Goal: Information Seeking & Learning: Learn about a topic

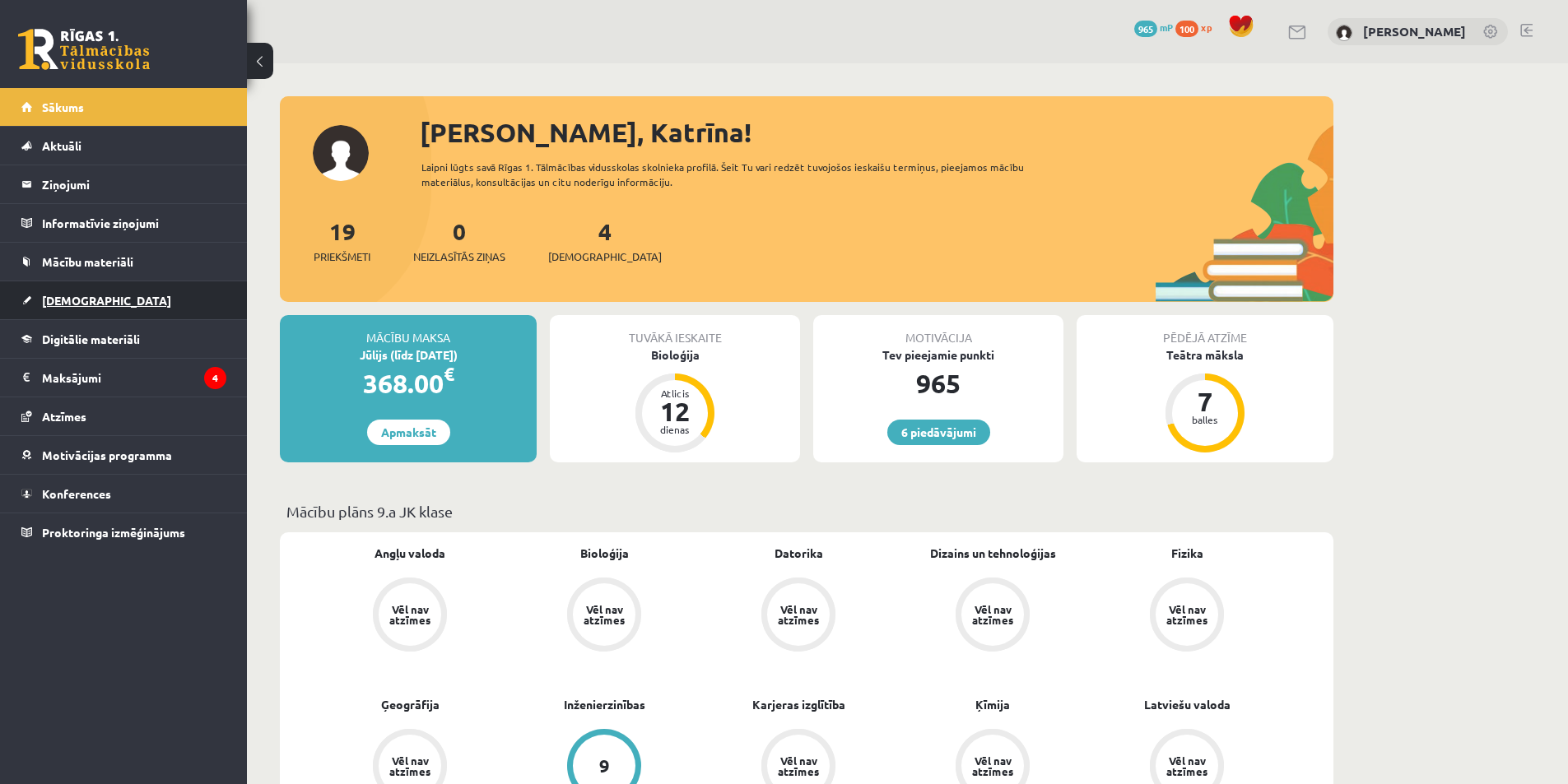
click at [132, 304] on link "[DEMOGRAPHIC_DATA]" at bounding box center [123, 300] width 205 height 38
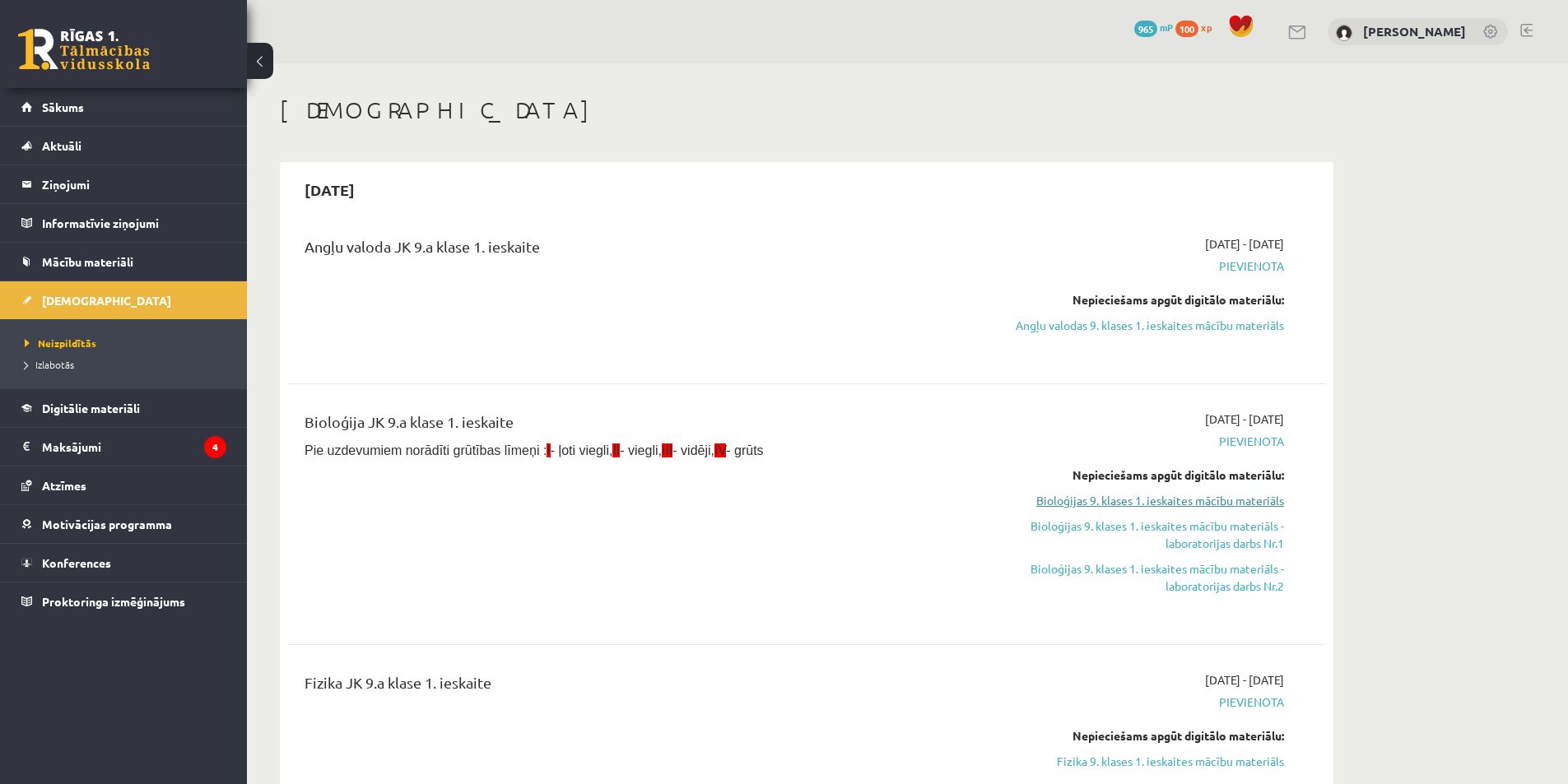
click at [1101, 503] on link "Bioloģijas 9. klases 1. ieskaites mācību materiāls" at bounding box center [1128, 501] width 310 height 17
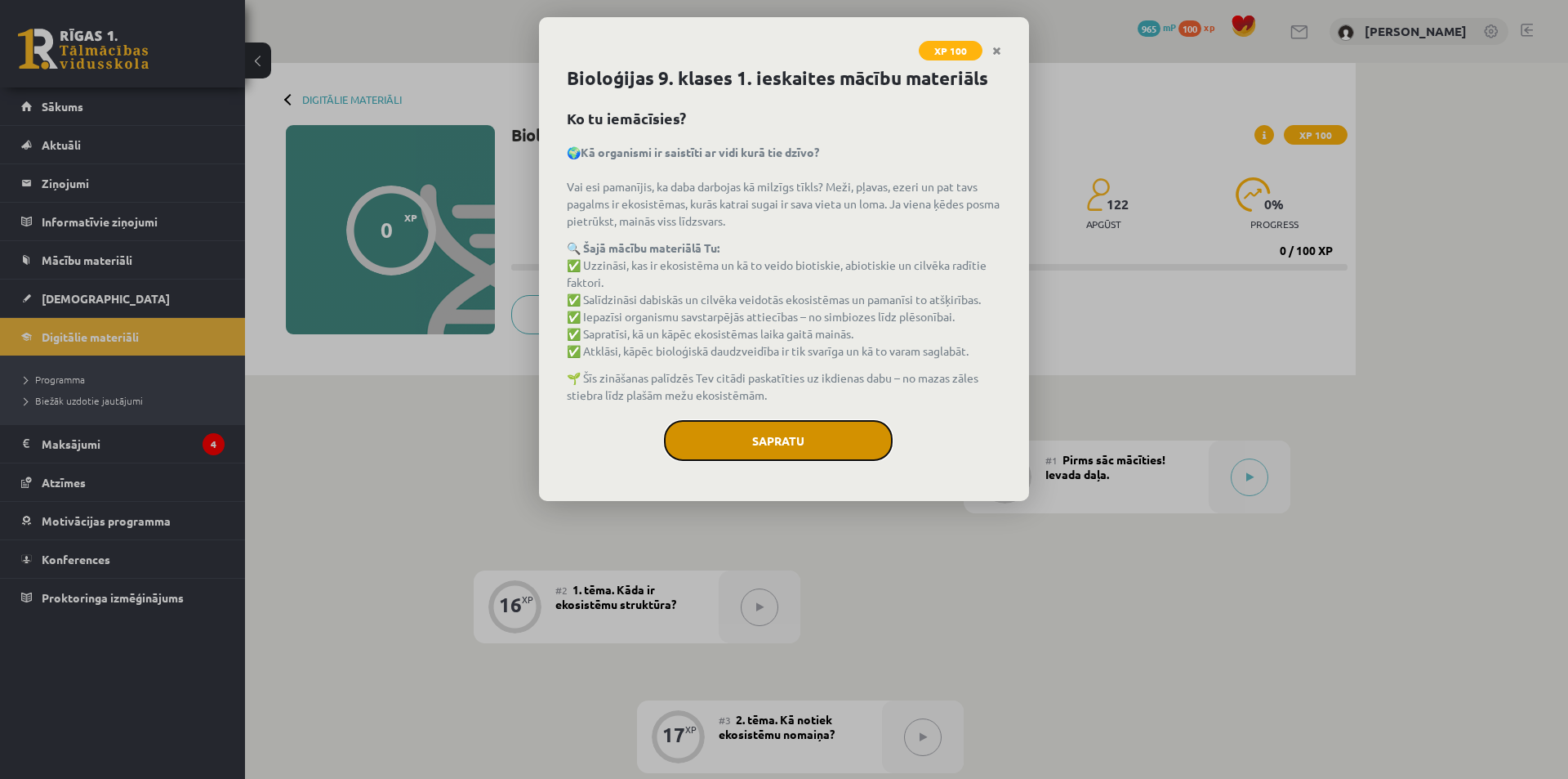
click at [789, 447] on button "Sapratu" at bounding box center [779, 440] width 228 height 41
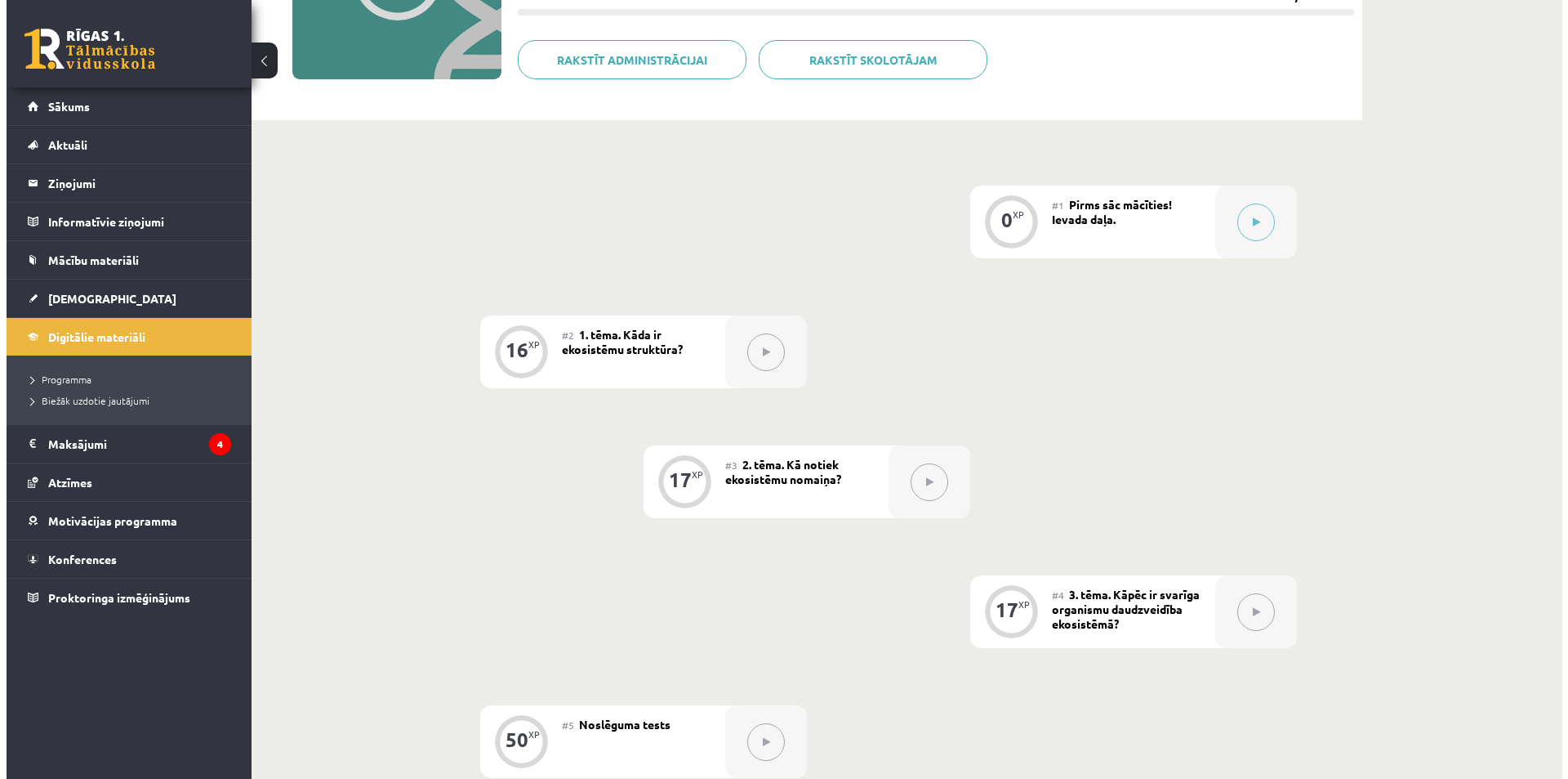
scroll to position [261, 0]
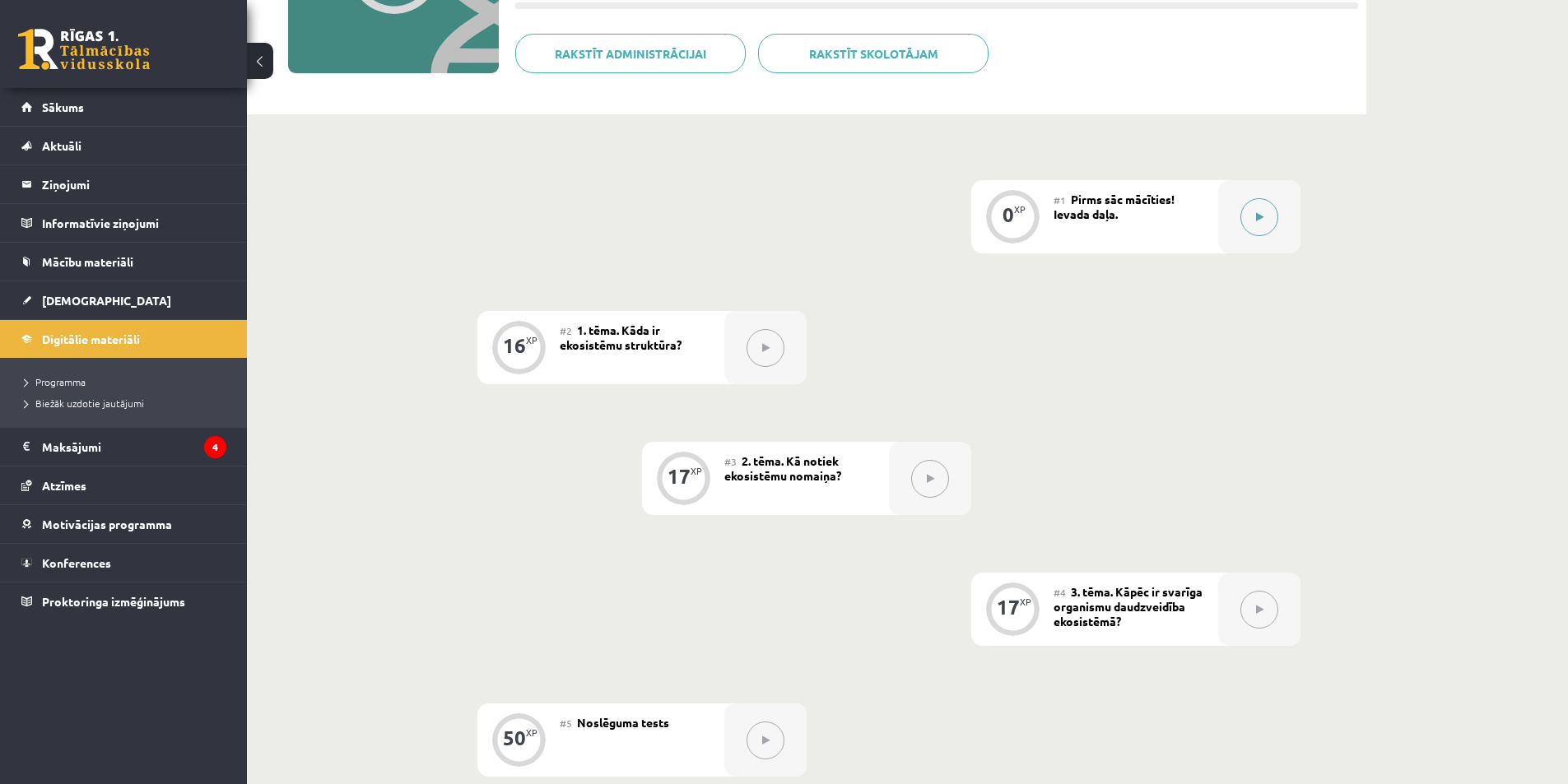
click at [1252, 216] on button at bounding box center [1259, 216] width 38 height 38
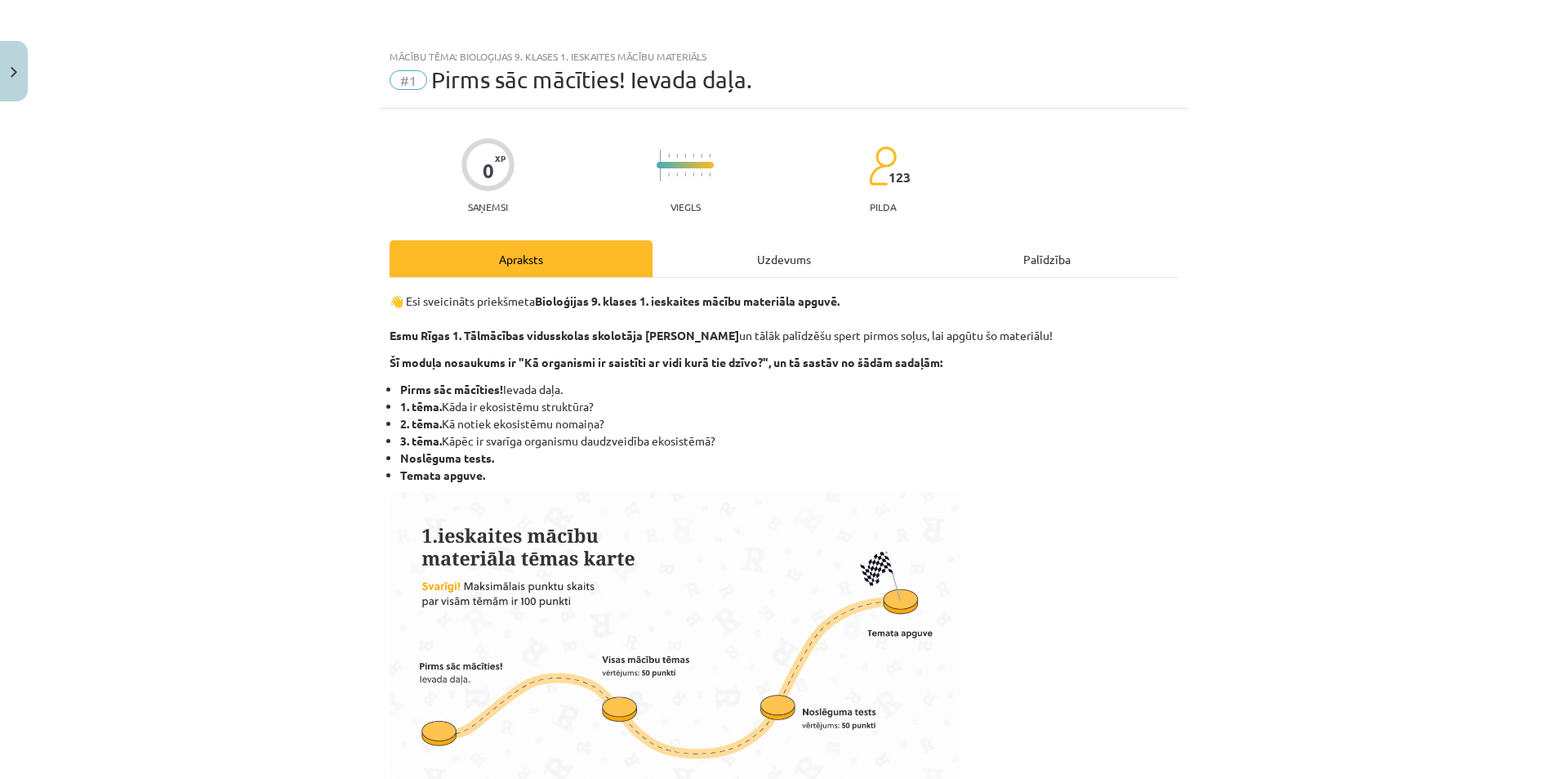
click at [763, 258] on div "Uzdevums" at bounding box center [784, 259] width 263 height 37
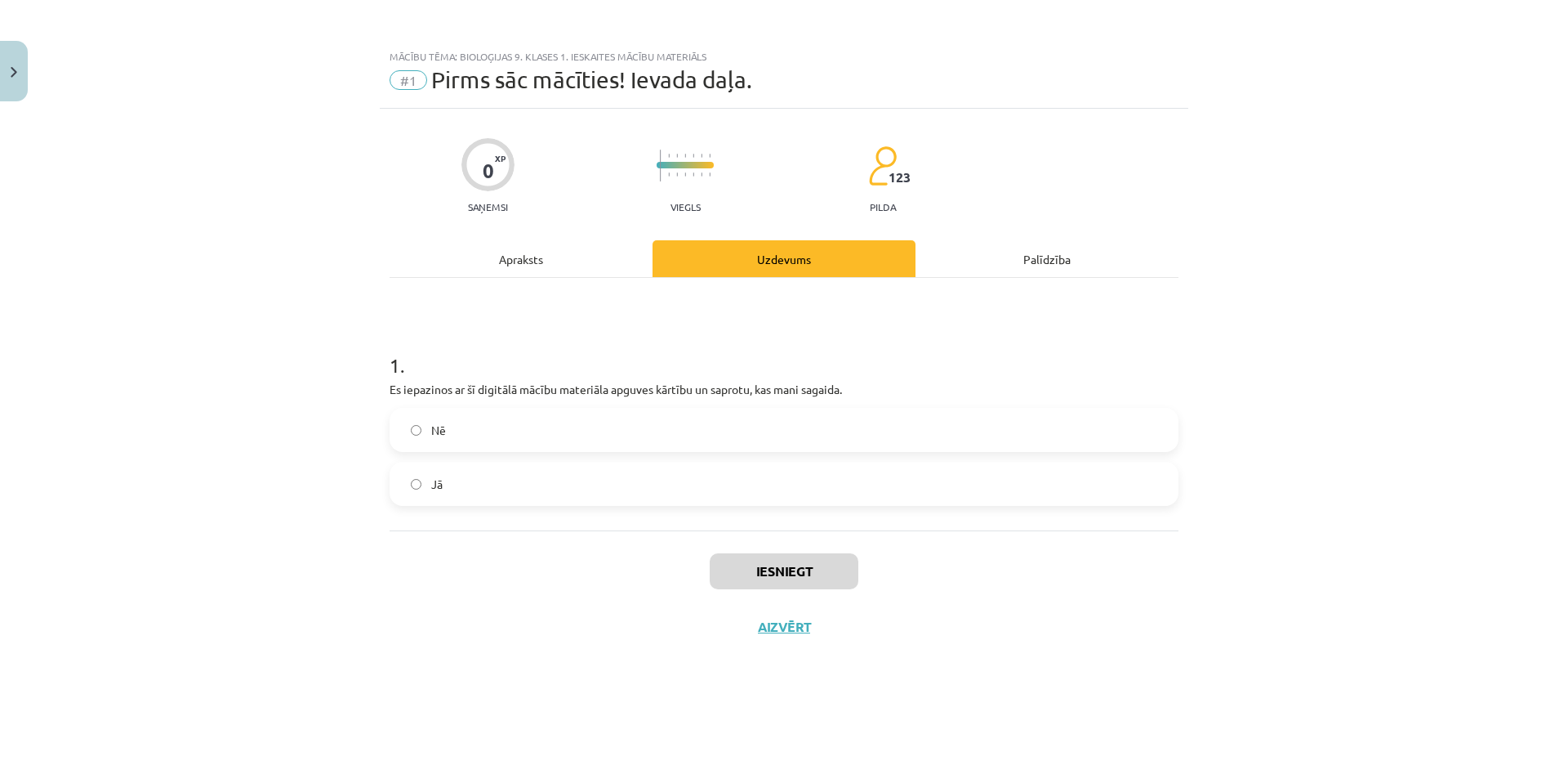
click at [520, 231] on div "0 XP Saņemsi Viegls 123 pilda Apraksts Uzdevums Palīdzība 1 . Es iepazinos ar š…" at bounding box center [784, 423] width 809 height 629
click at [530, 262] on div "Apraksts" at bounding box center [521, 259] width 263 height 37
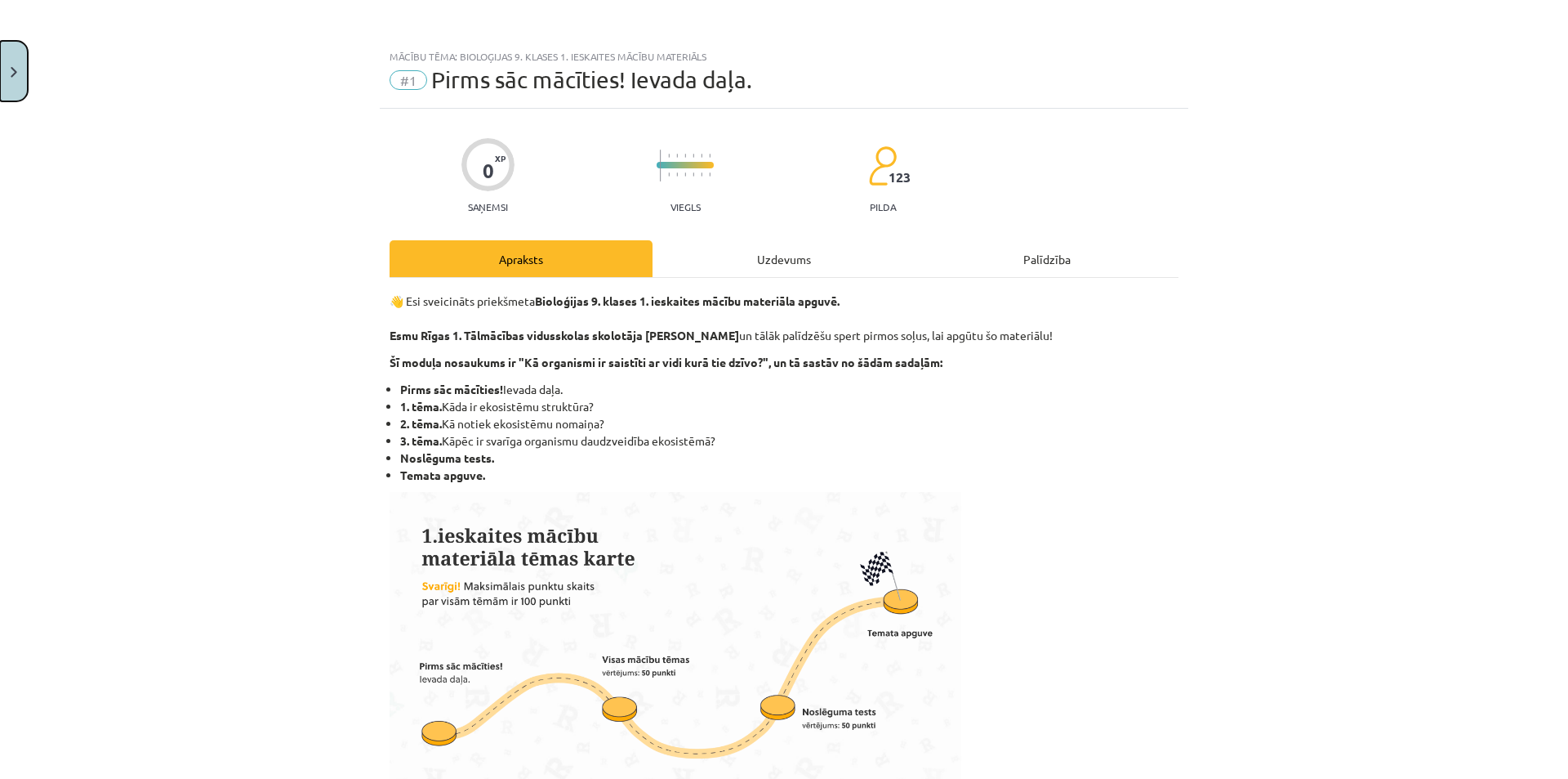
click at [16, 65] on button "Close" at bounding box center [14, 71] width 27 height 60
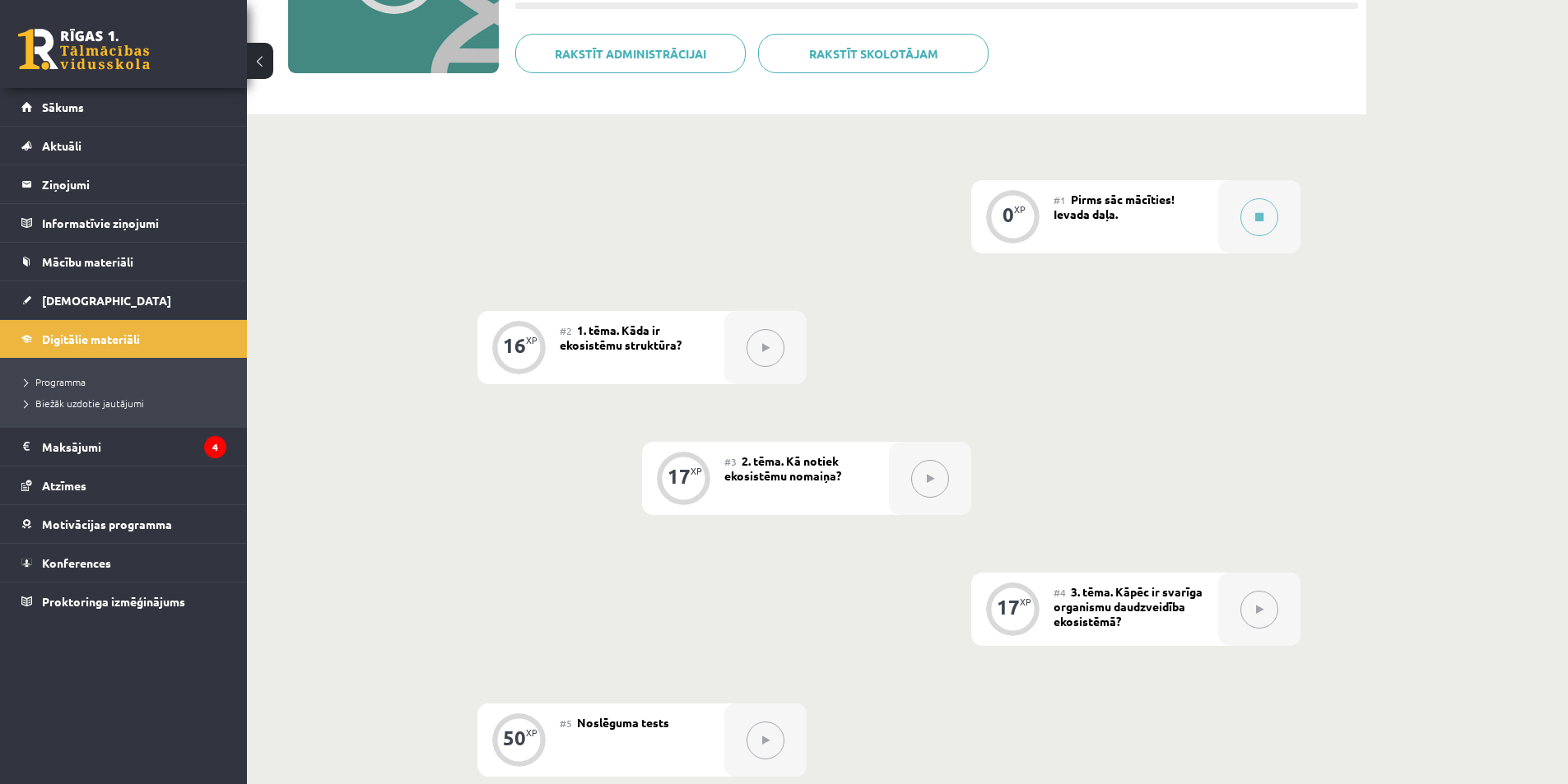
click at [753, 345] on button at bounding box center [765, 348] width 38 height 38
click at [1258, 224] on button at bounding box center [1259, 216] width 38 height 38
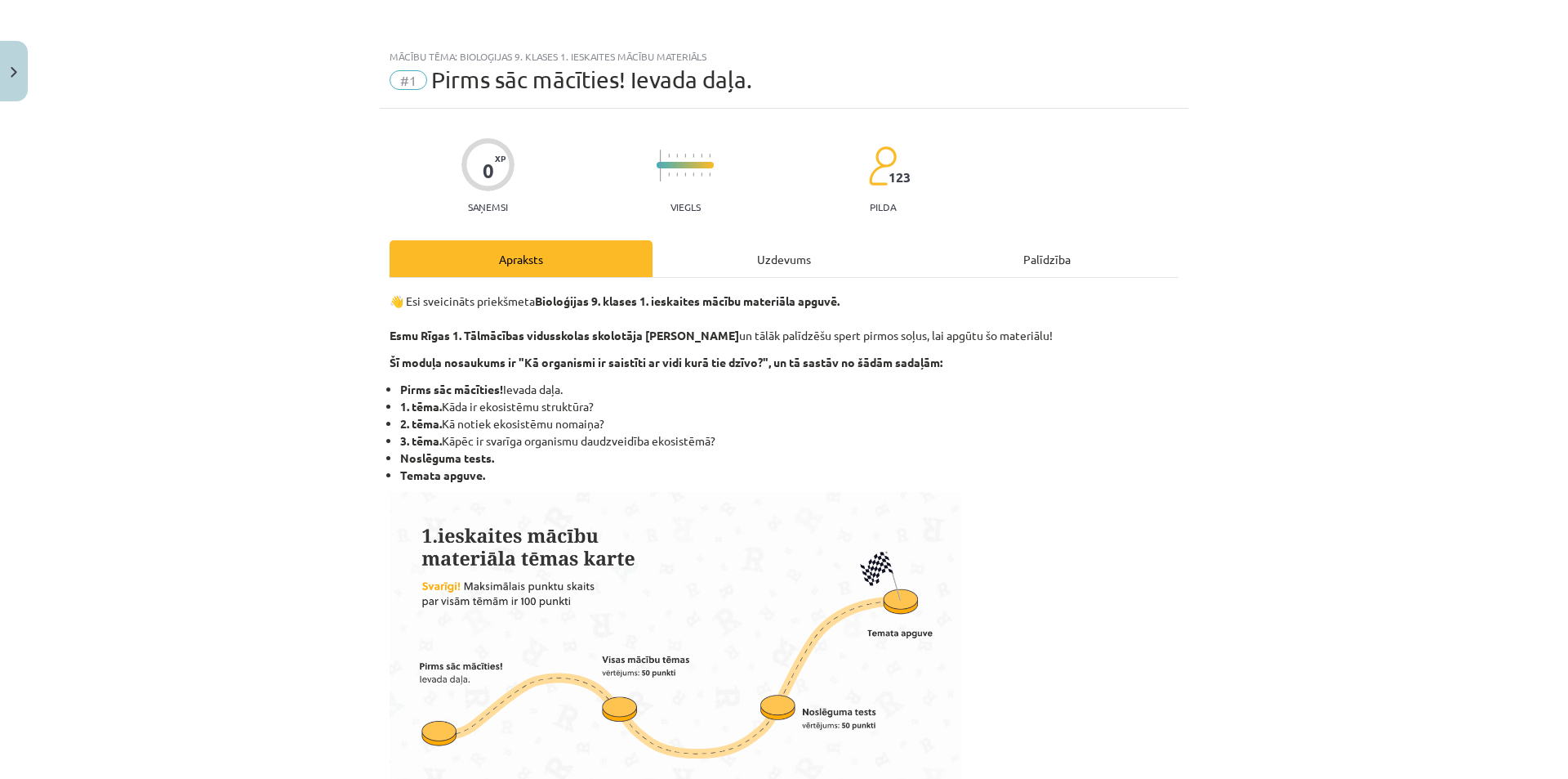
click at [774, 242] on div "Uzdevums" at bounding box center [784, 259] width 263 height 37
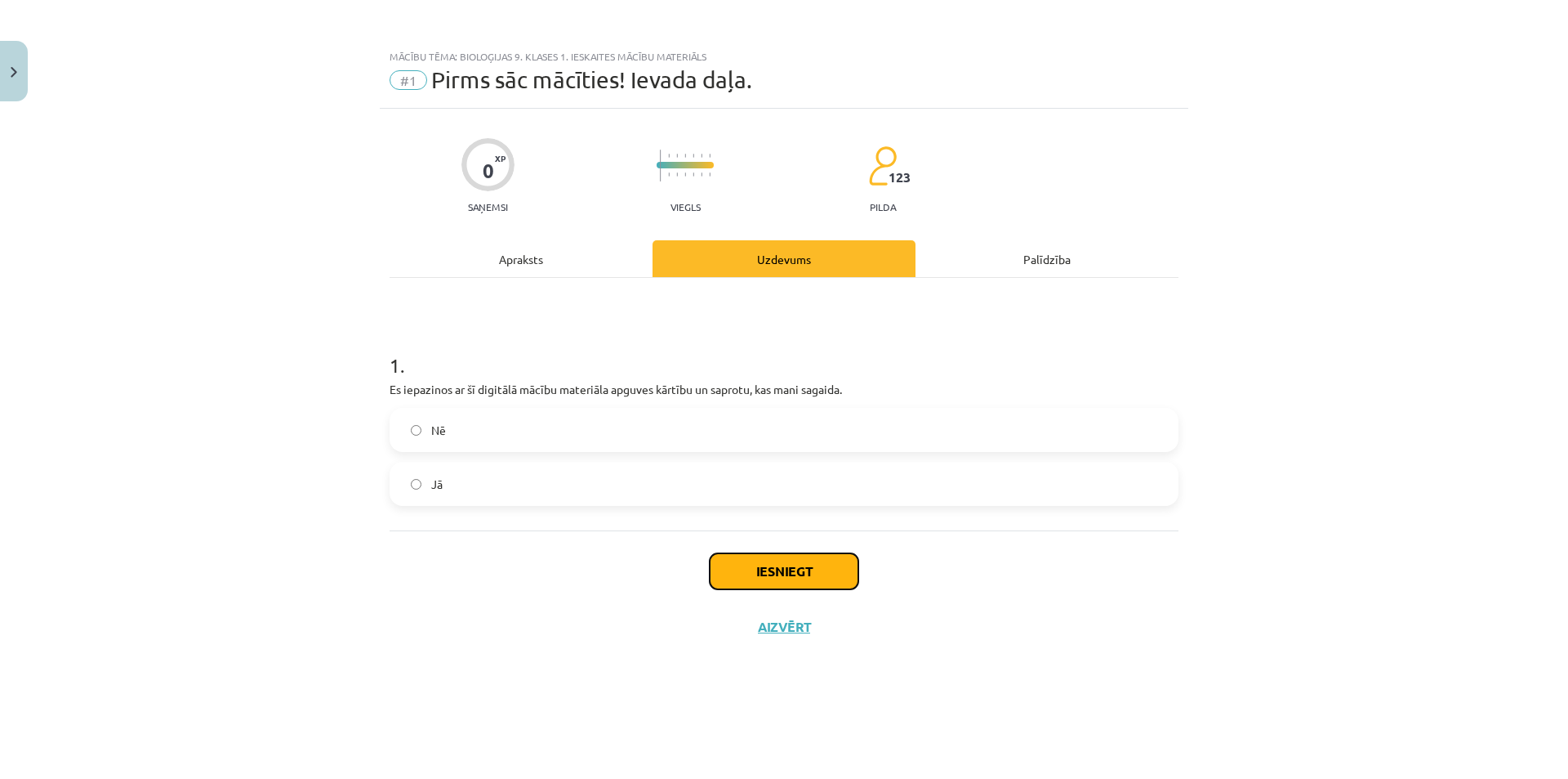
click at [828, 571] on button "Iesniegt" at bounding box center [784, 571] width 149 height 36
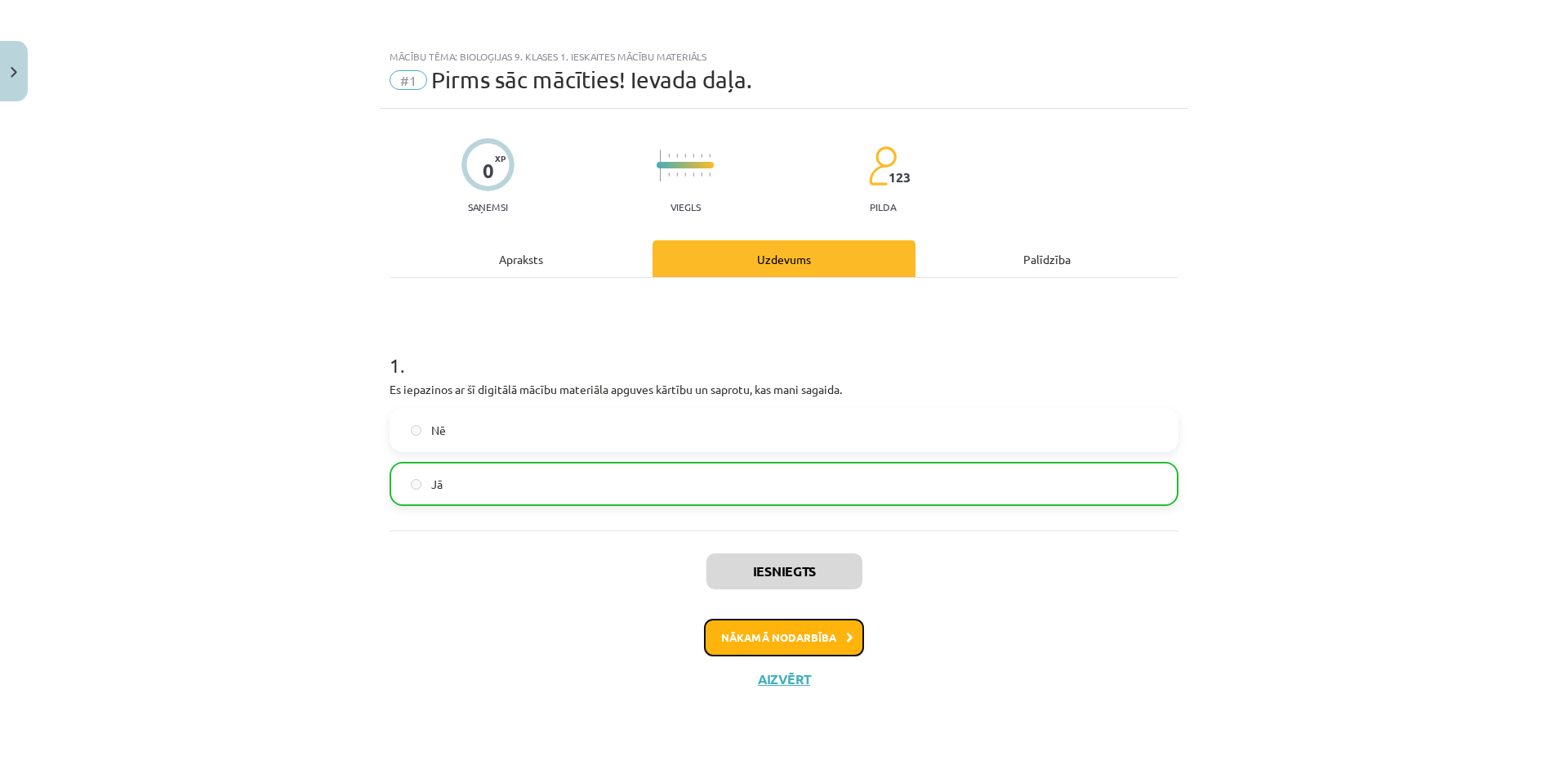
click at [769, 629] on button "Nākamā nodarbība" at bounding box center [784, 637] width 160 height 37
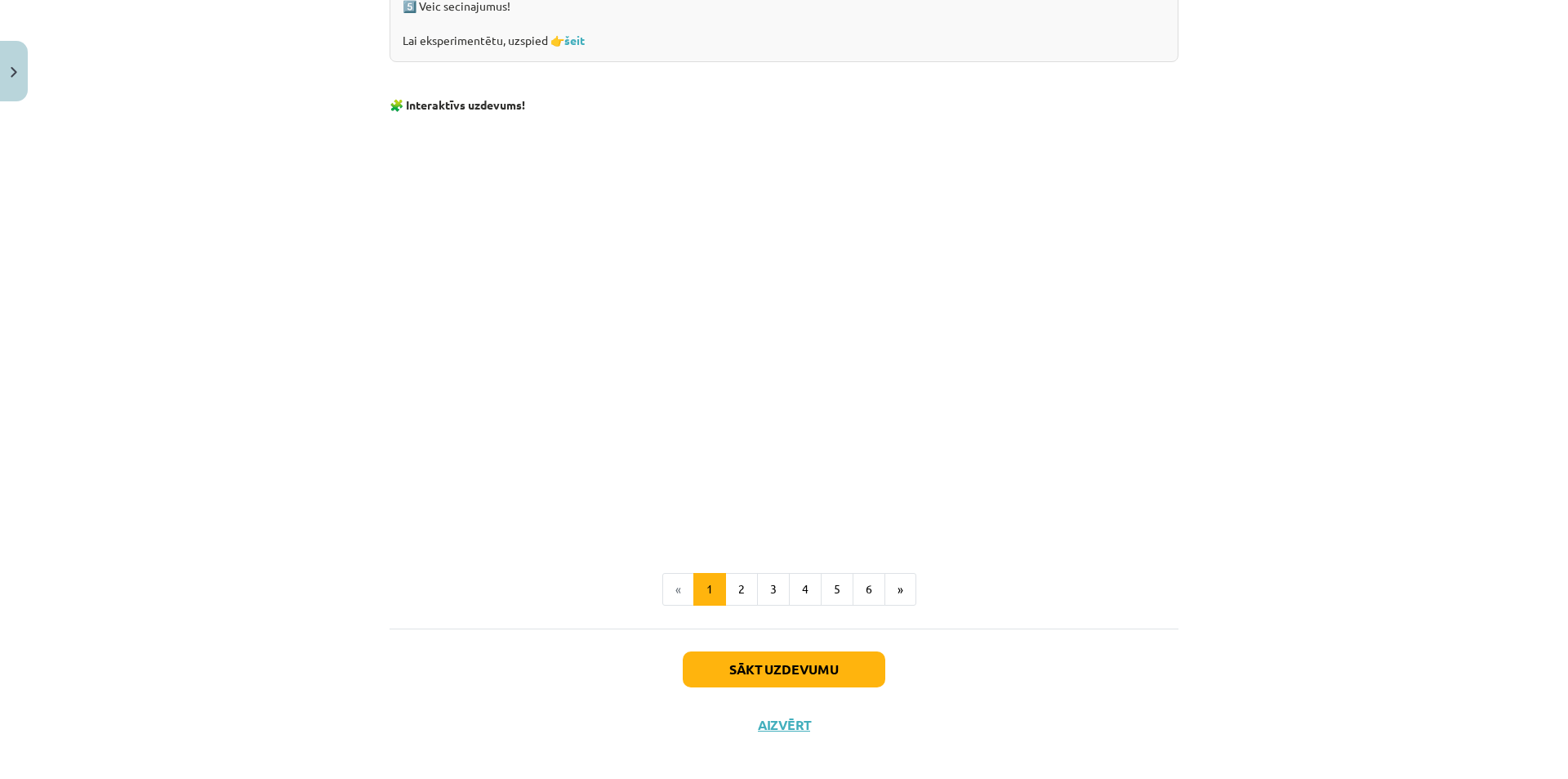
scroll to position [1459, 0]
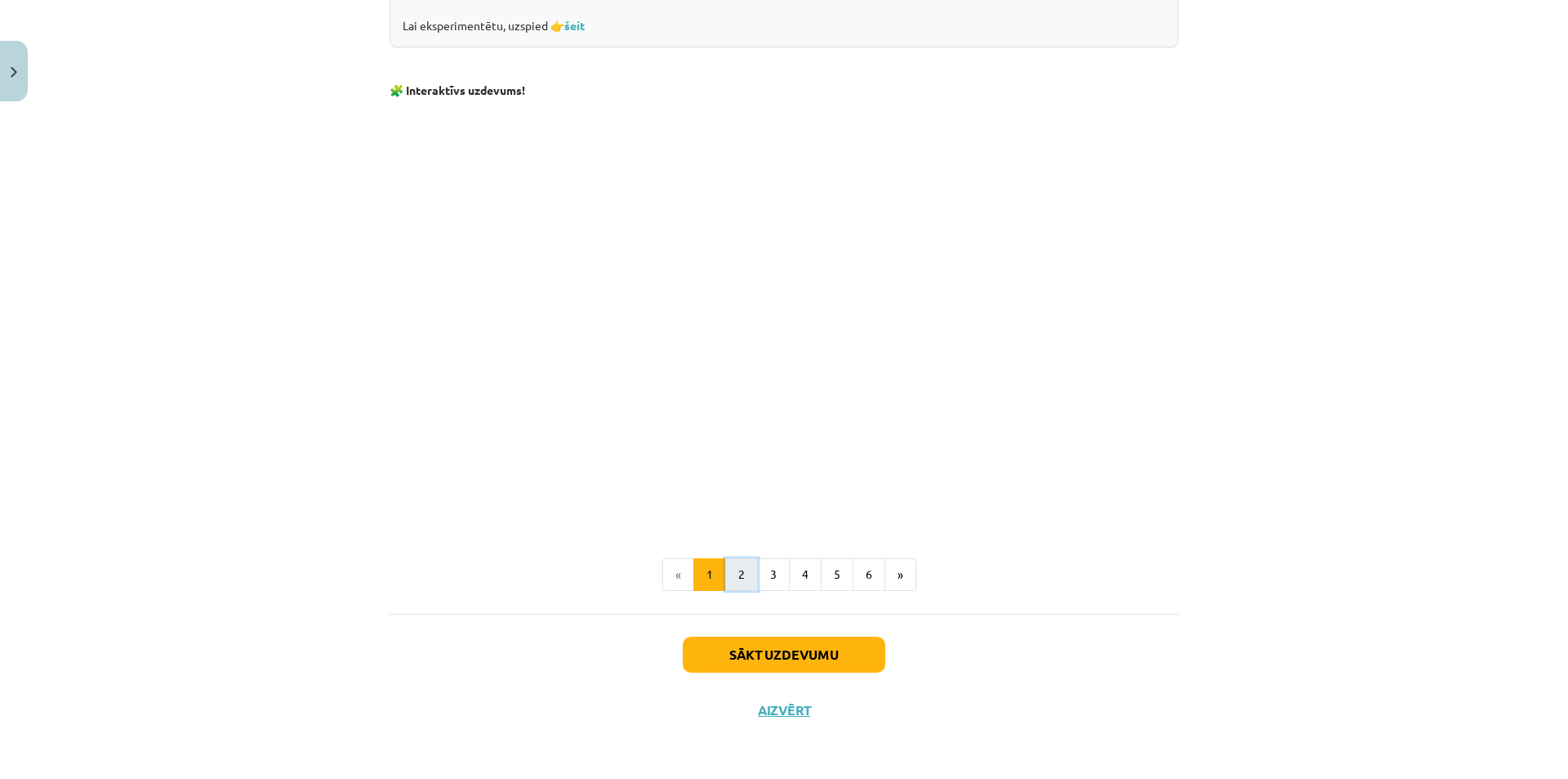
click at [744, 579] on button "2" at bounding box center [742, 575] width 33 height 33
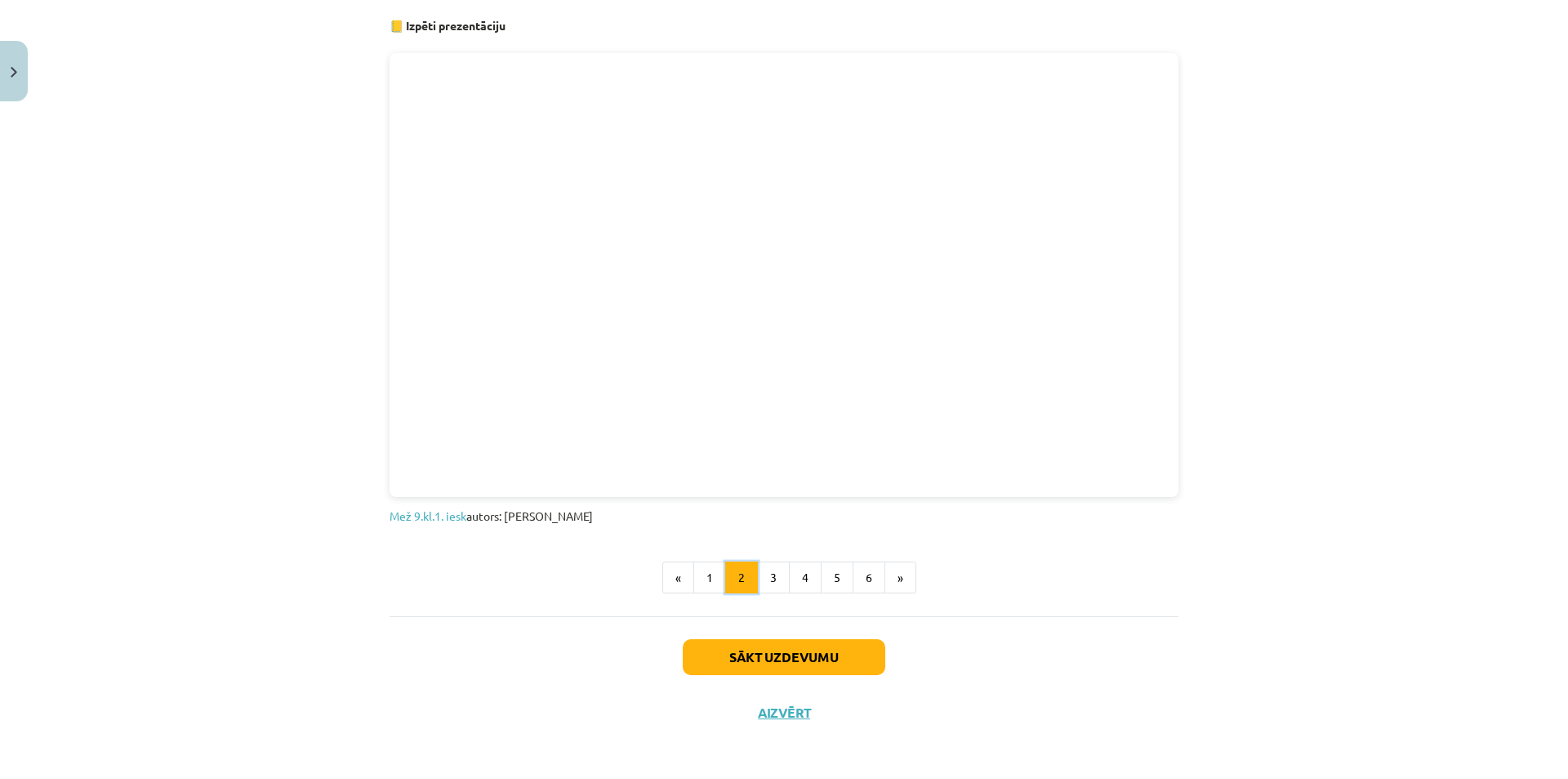
scroll to position [882, 0]
click at [707, 582] on button "1" at bounding box center [710, 577] width 33 height 33
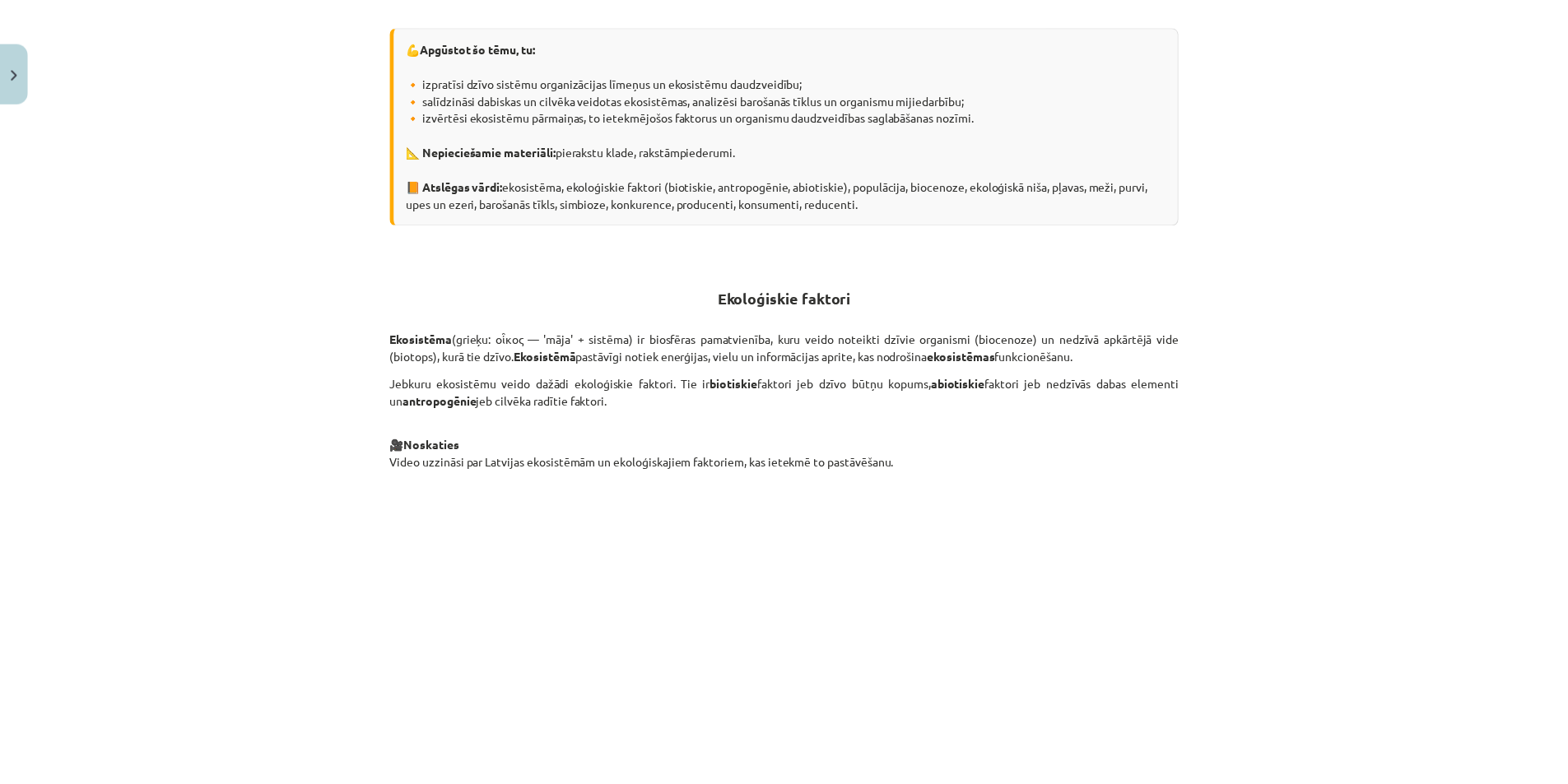
scroll to position [541, 0]
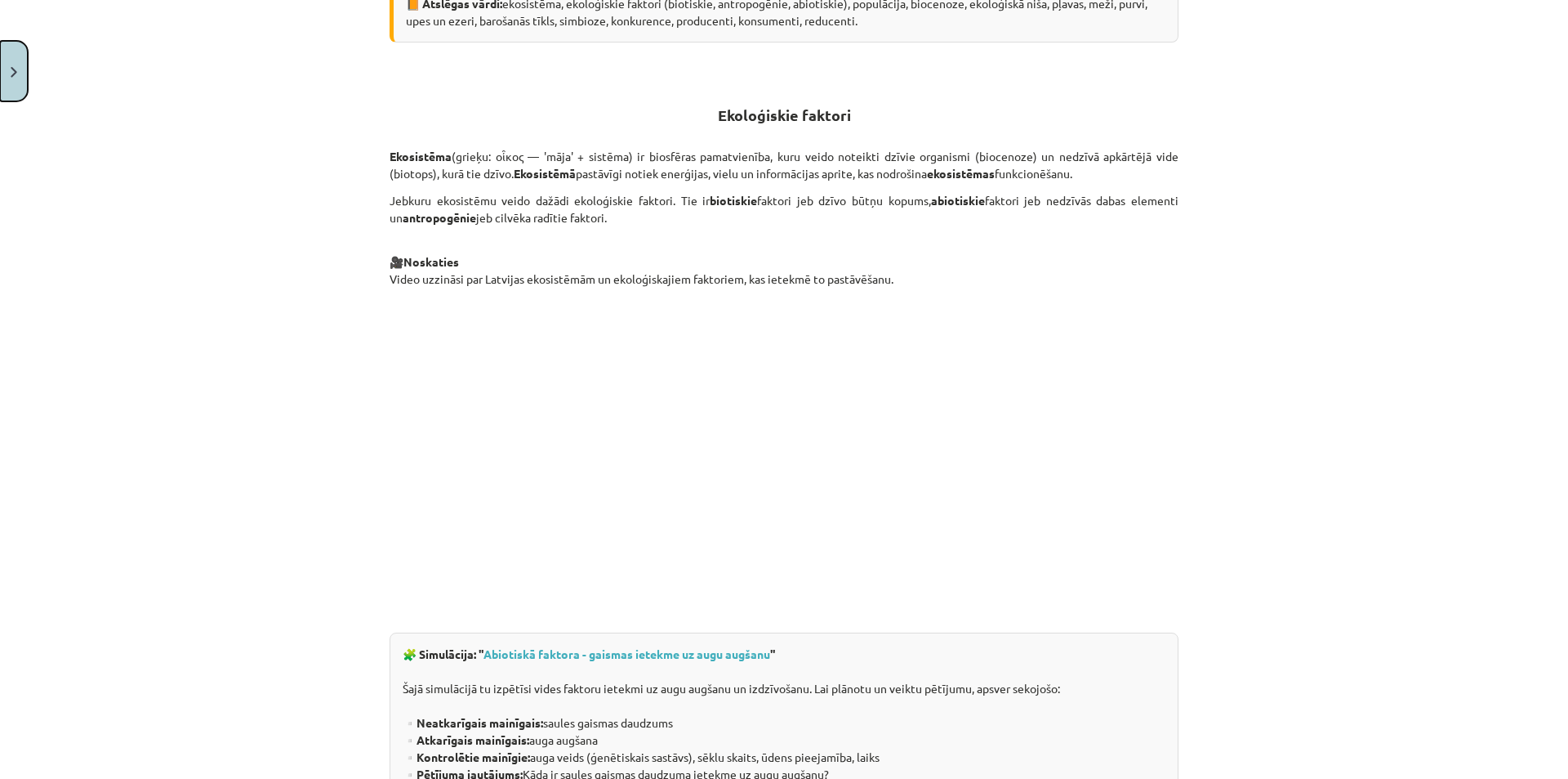
click at [14, 78] on button "Close" at bounding box center [14, 71] width 27 height 60
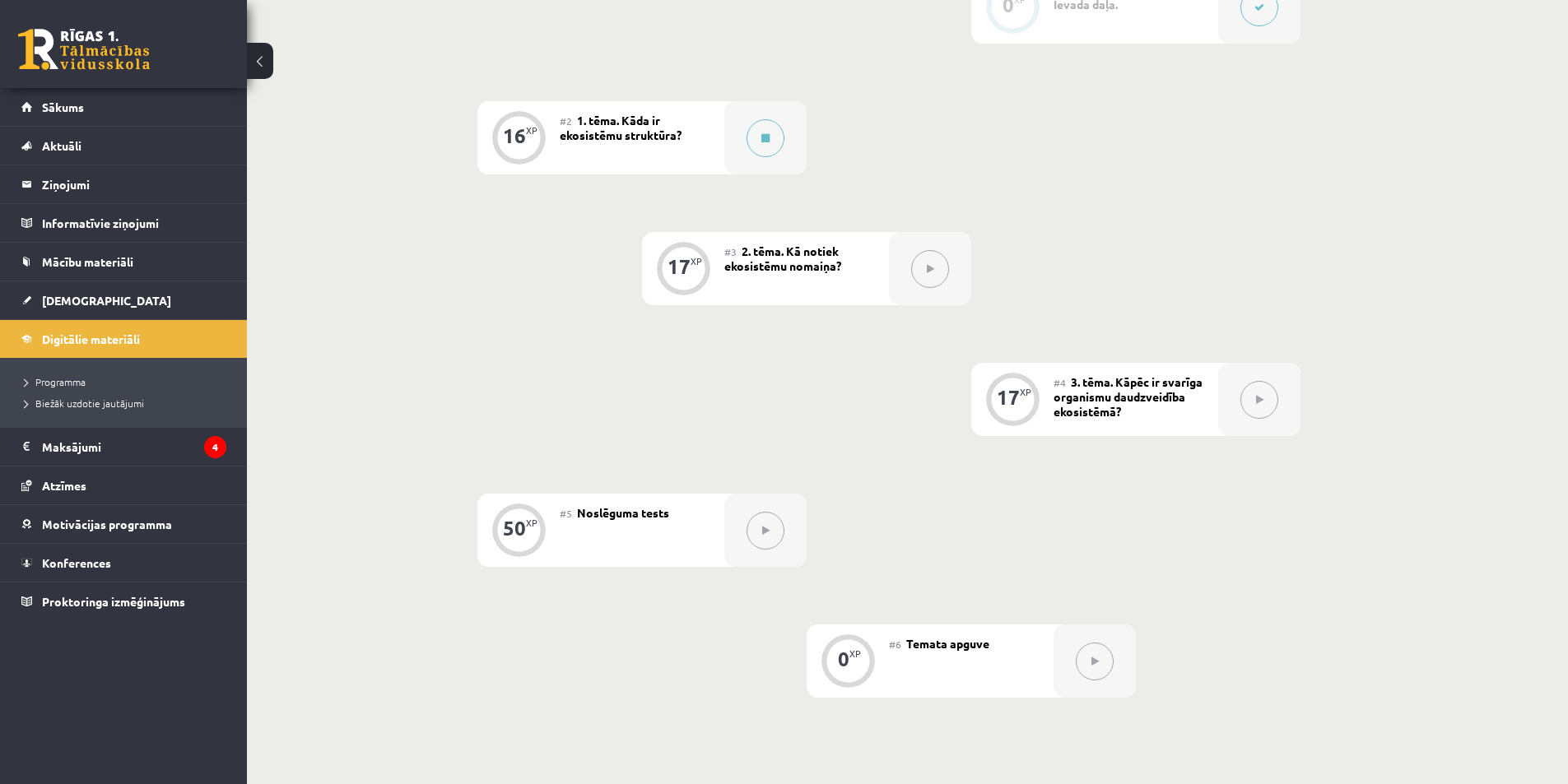
scroll to position [510, 0]
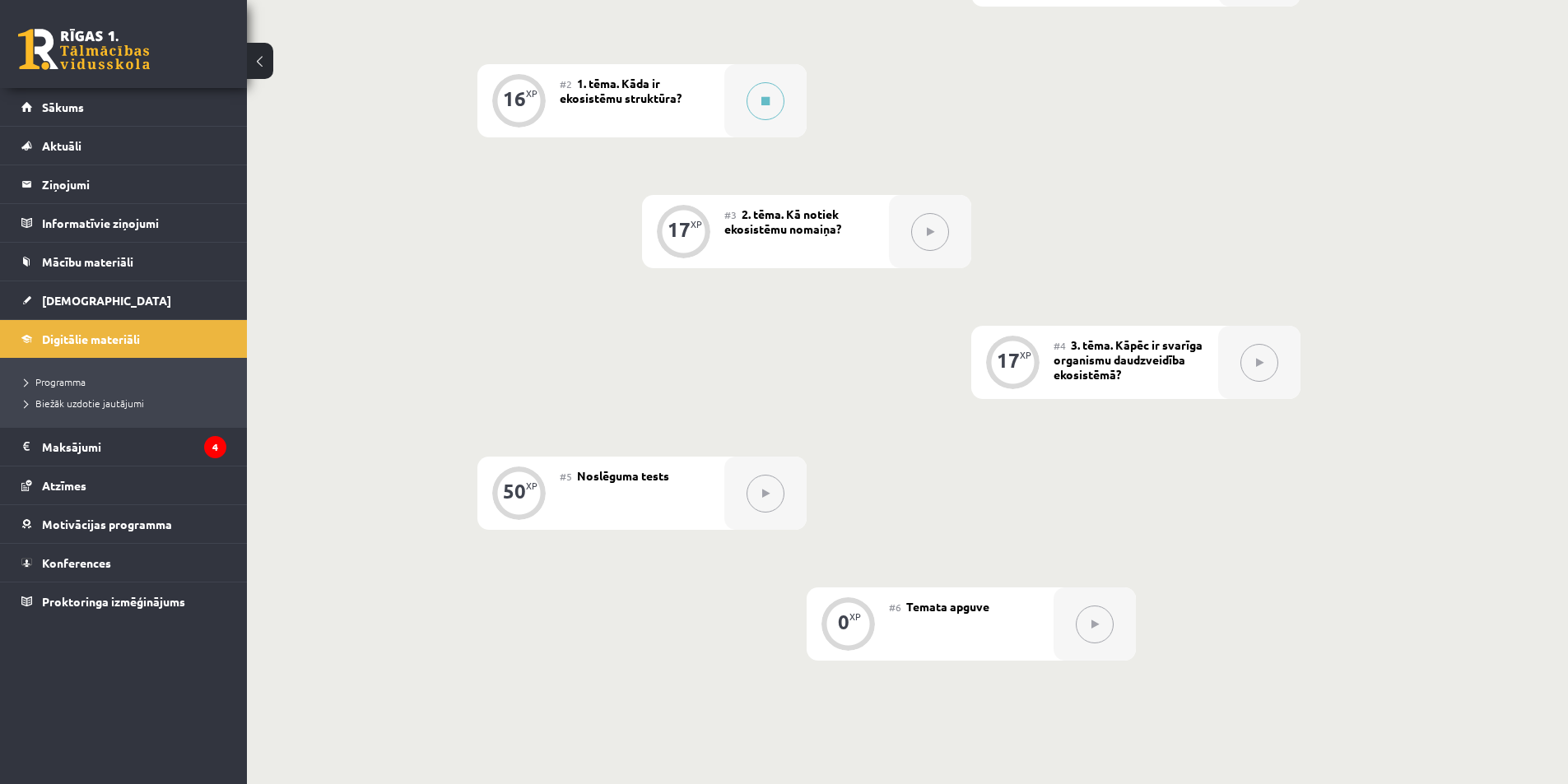
click at [1266, 353] on button at bounding box center [1259, 363] width 38 height 38
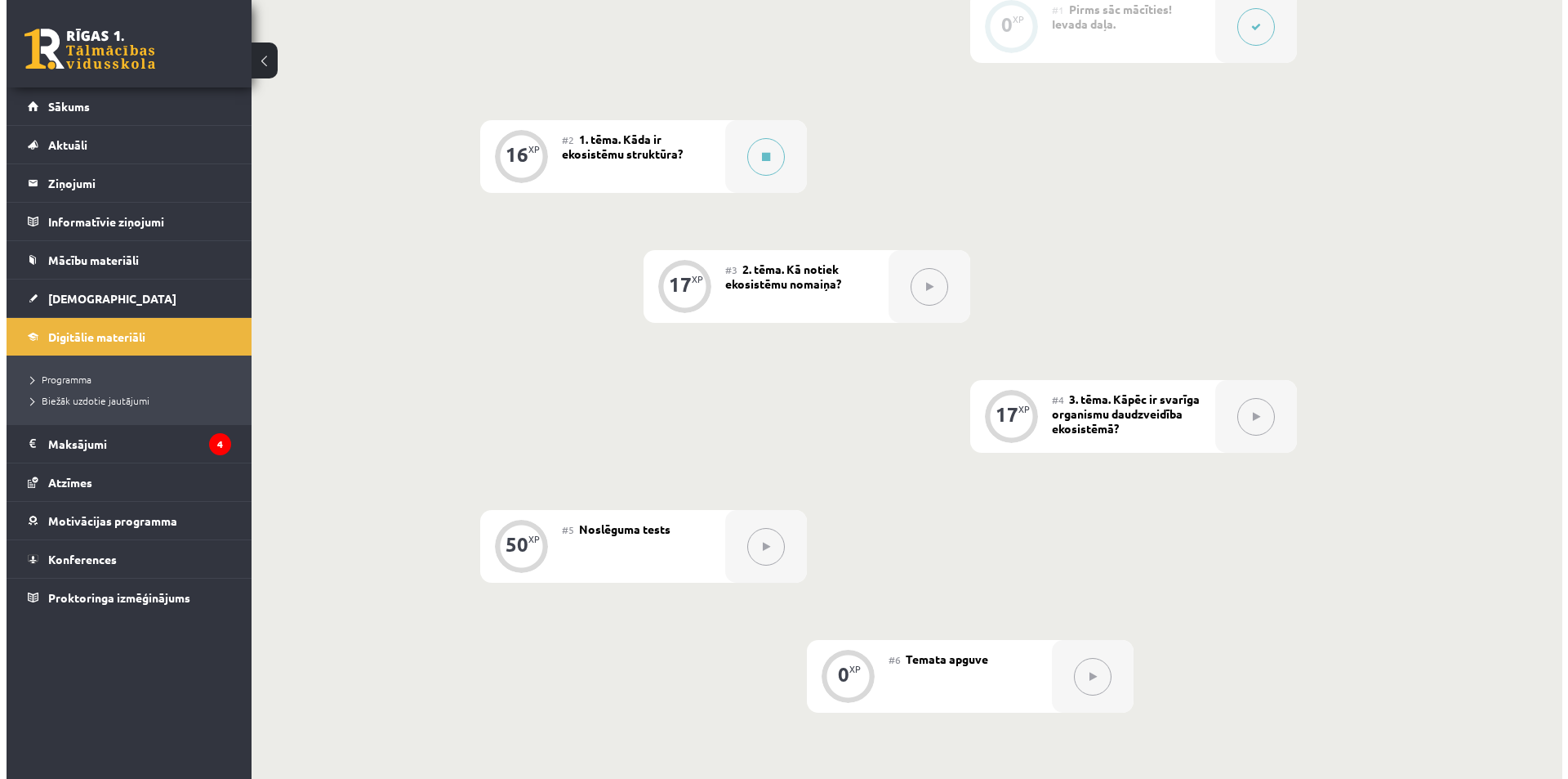
scroll to position [425, 0]
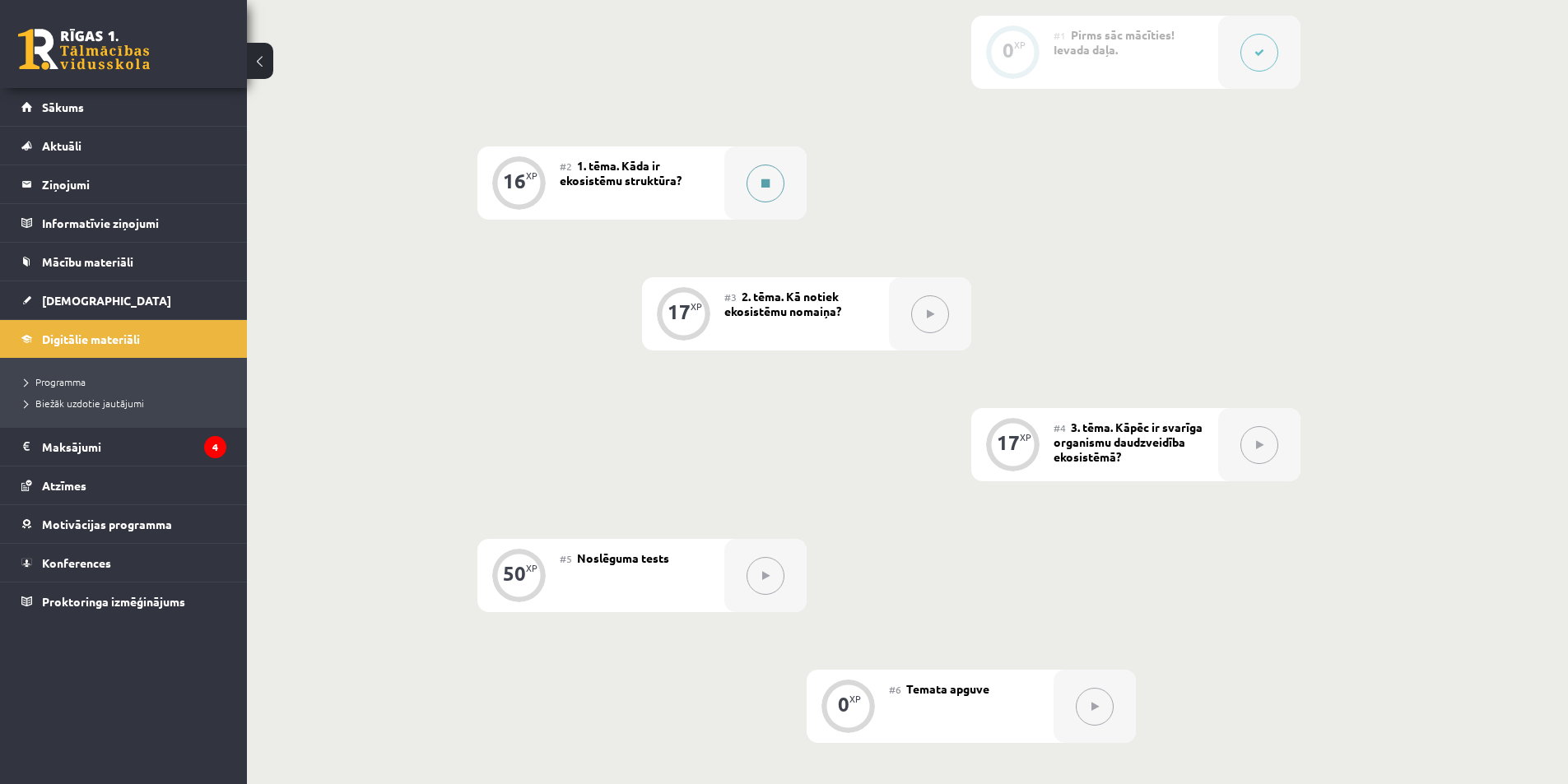
click at [766, 189] on button at bounding box center [765, 183] width 38 height 38
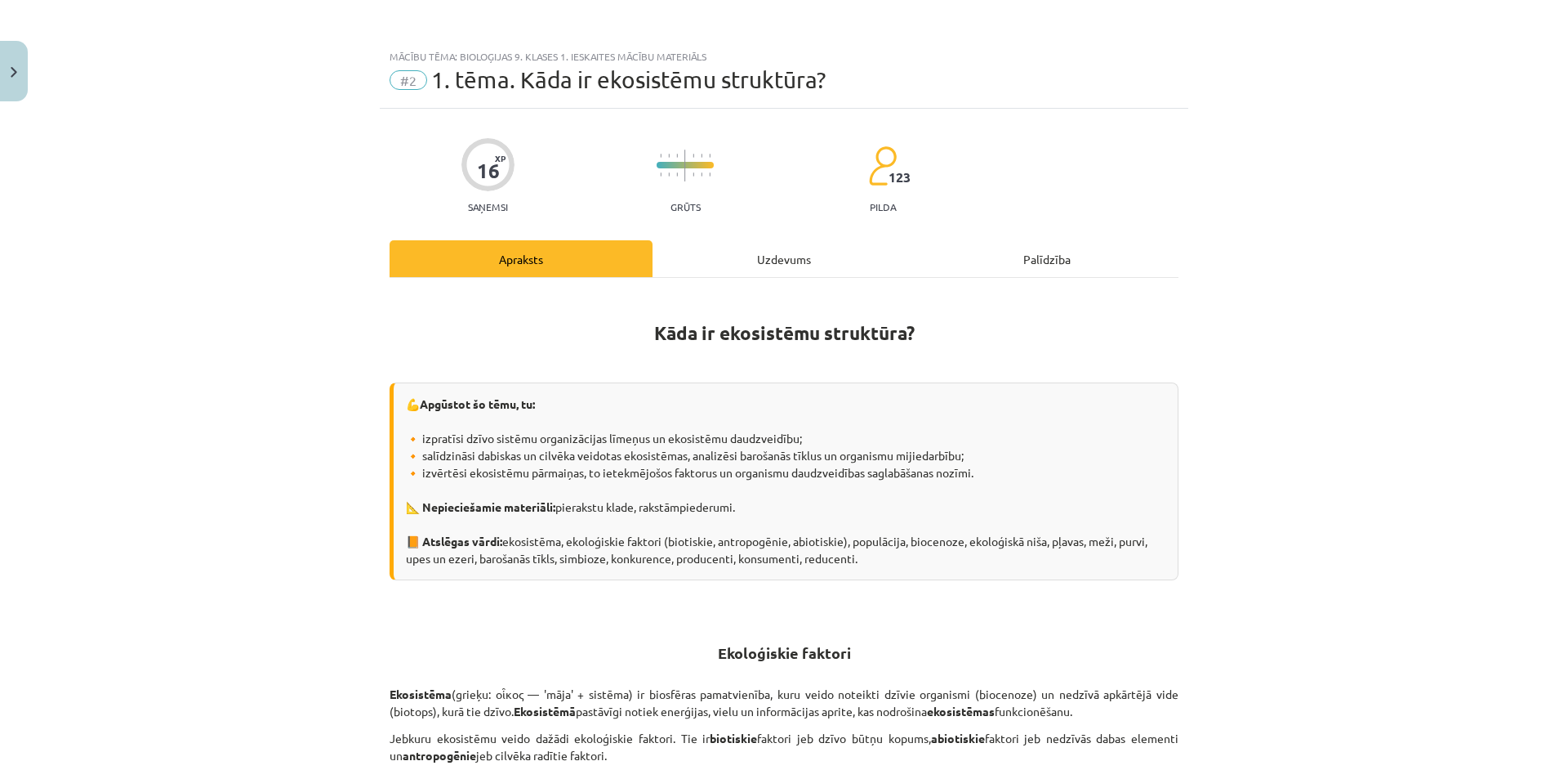
click at [784, 256] on div "Uzdevums" at bounding box center [784, 259] width 263 height 37
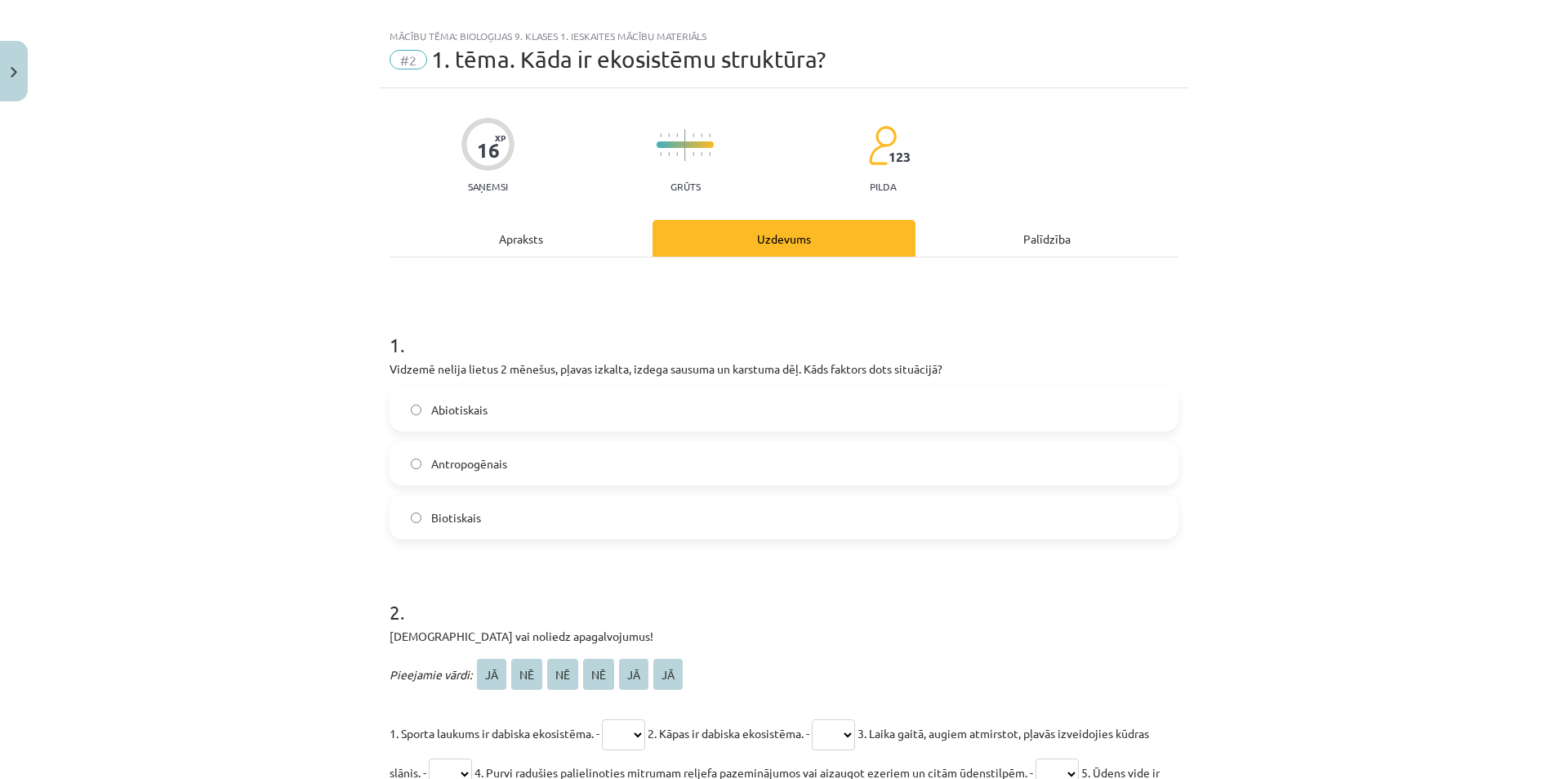
scroll to position [0, 0]
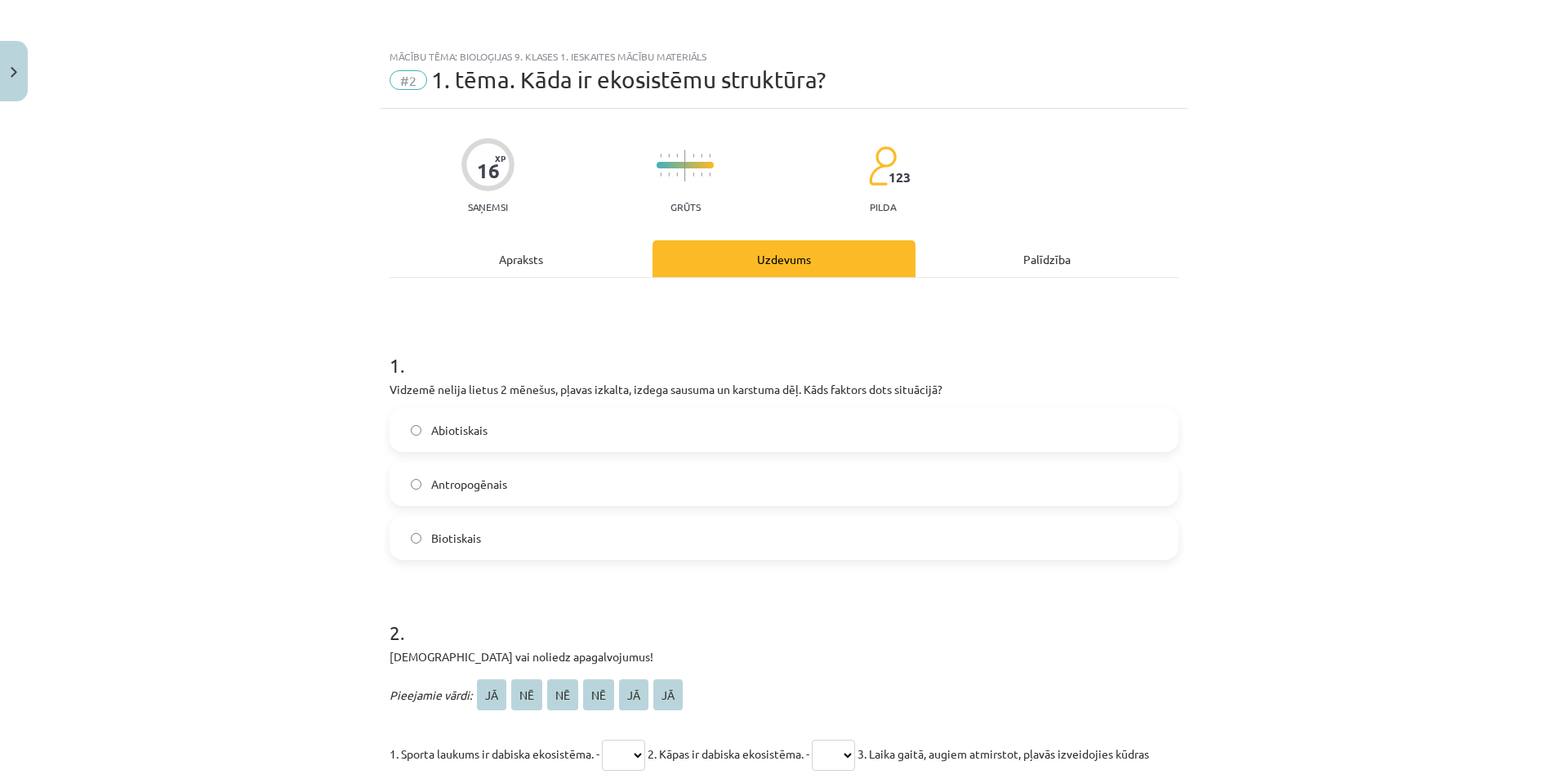
click at [513, 261] on div "Apraksts" at bounding box center [521, 259] width 263 height 37
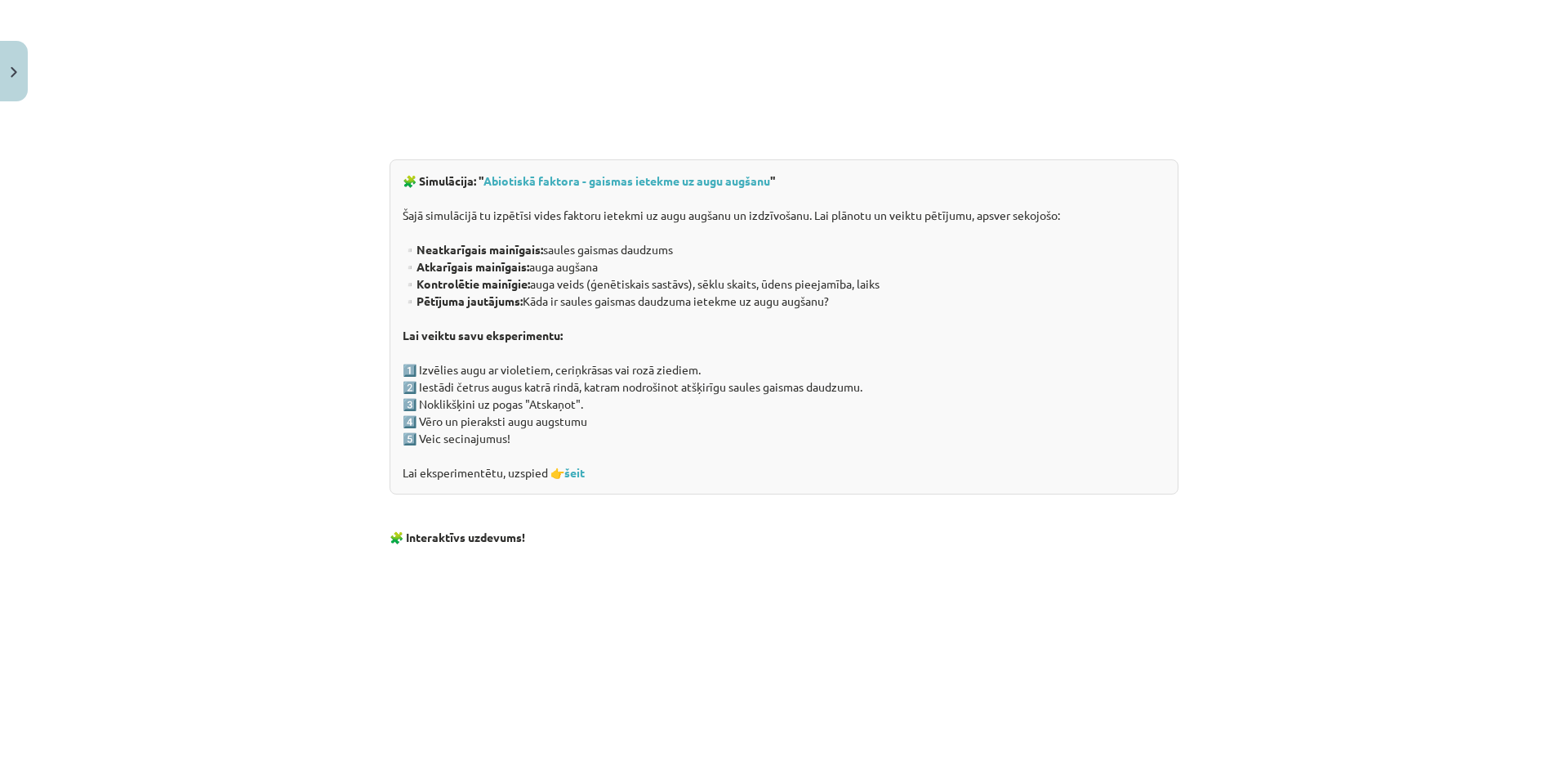
scroll to position [1021, 0]
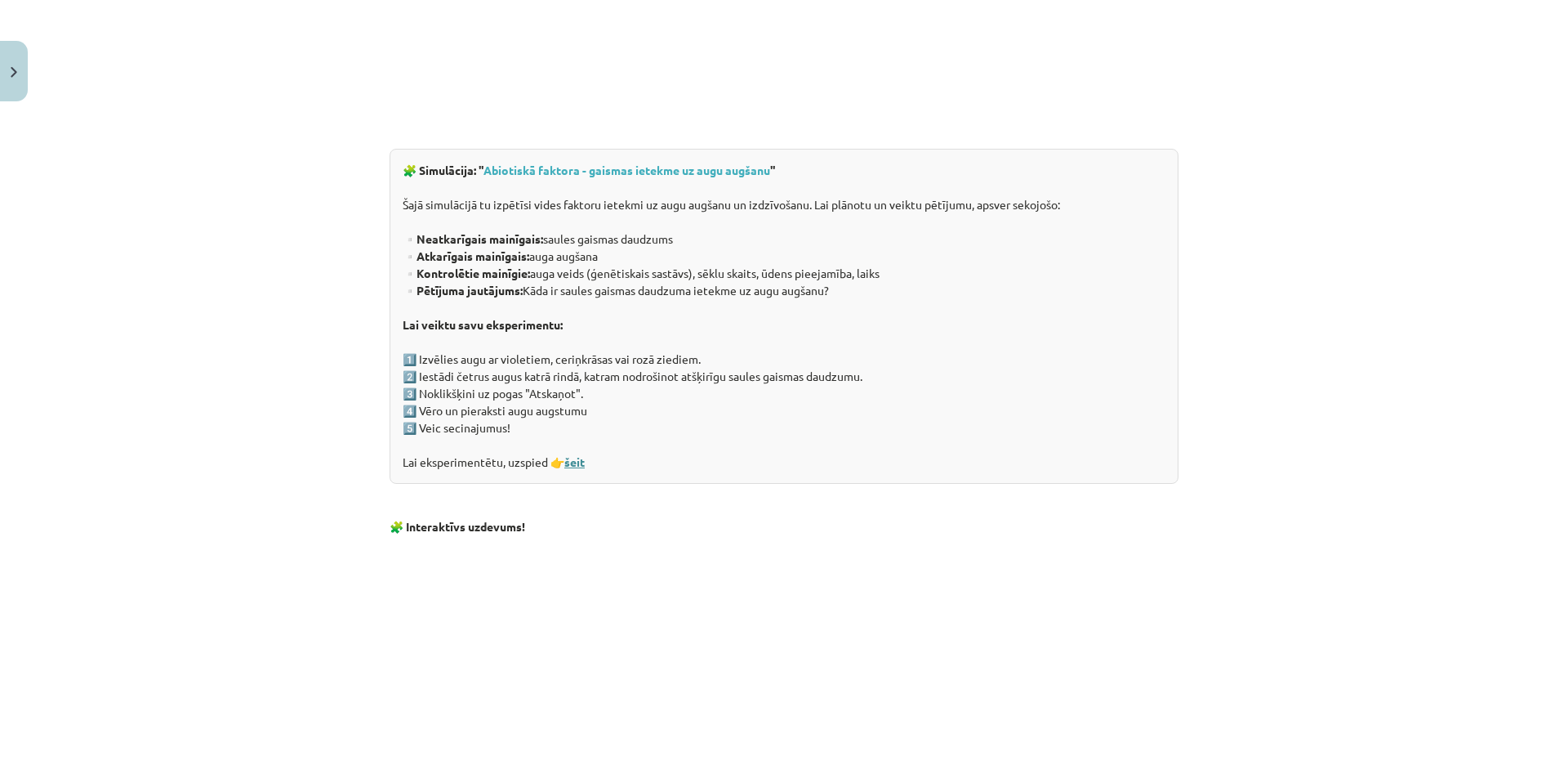
click at [569, 466] on link "šeit" at bounding box center [575, 462] width 20 height 15
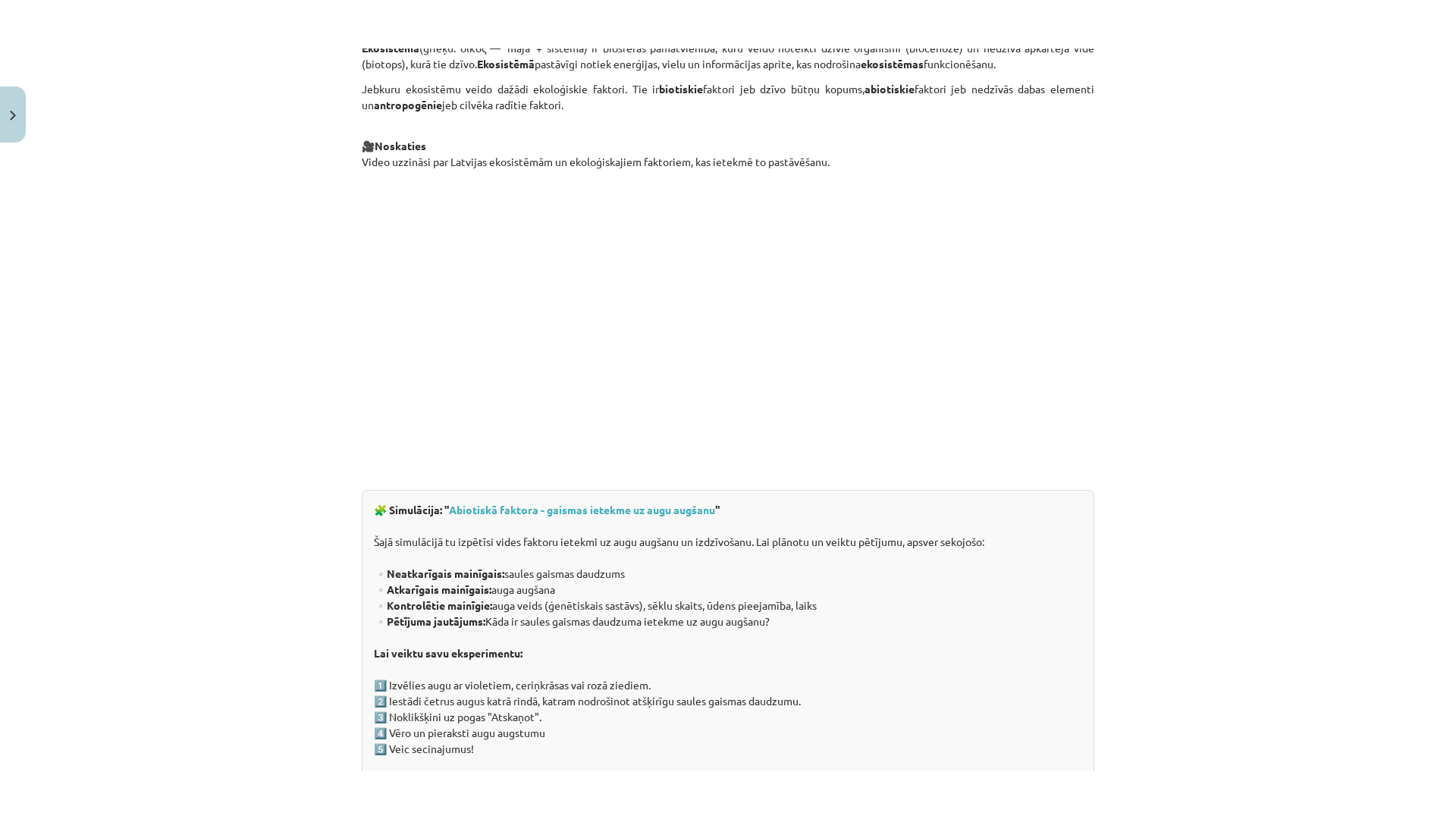
scroll to position [194, 0]
